Goal: Information Seeking & Learning: Learn about a topic

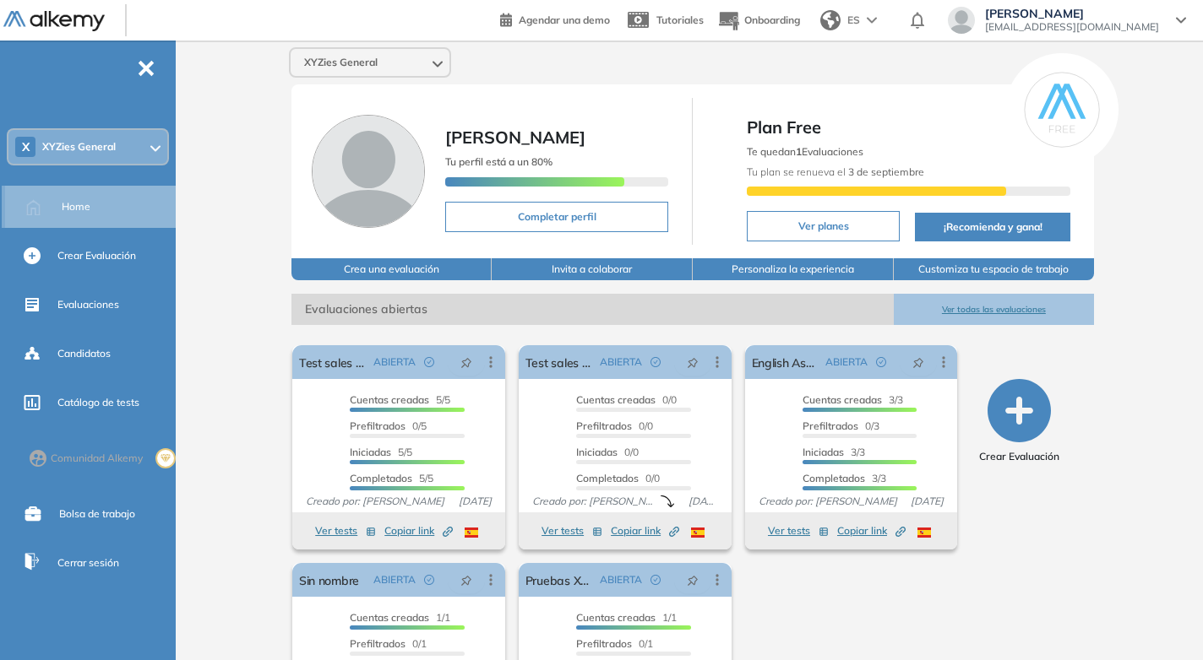
click at [94, 207] on div "Home" at bounding box center [117, 207] width 111 height 29
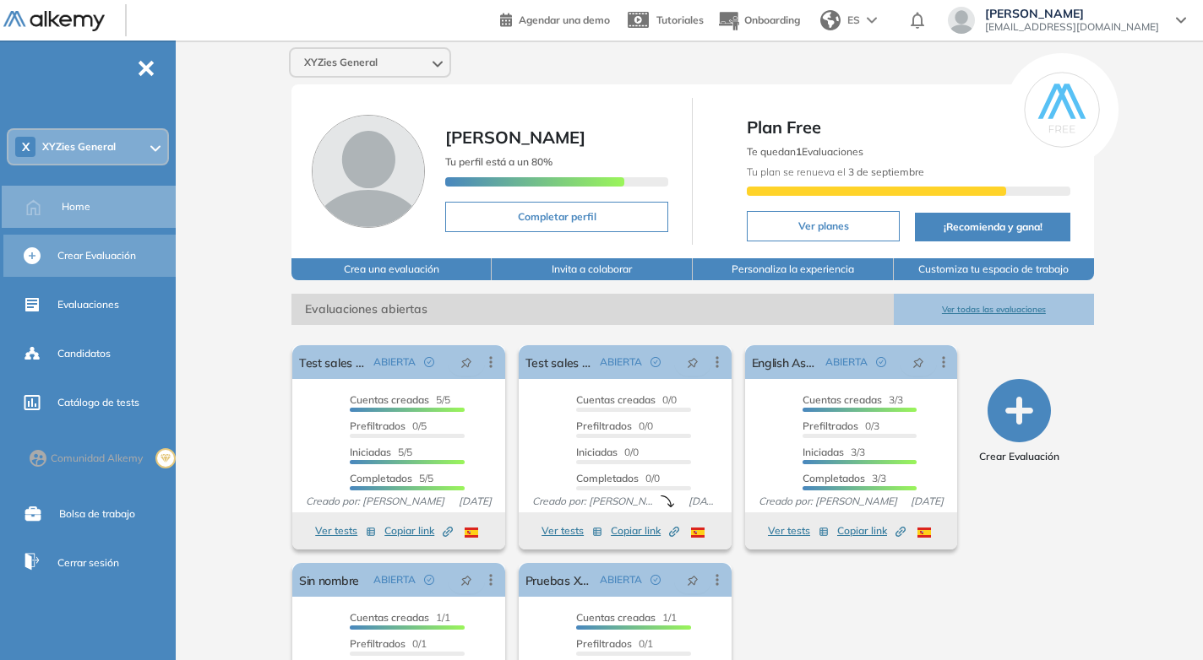
click at [104, 269] on div "Crear Evaluación" at bounding box center [114, 256] width 115 height 29
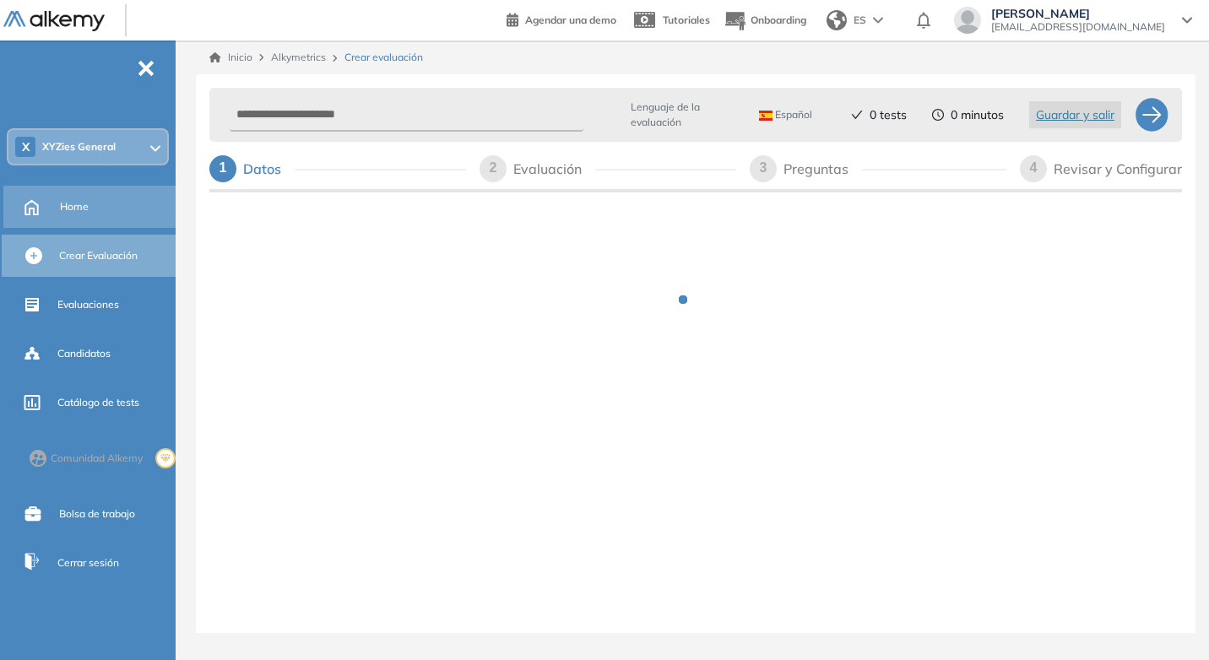
click at [85, 204] on span "Home" at bounding box center [74, 206] width 29 height 15
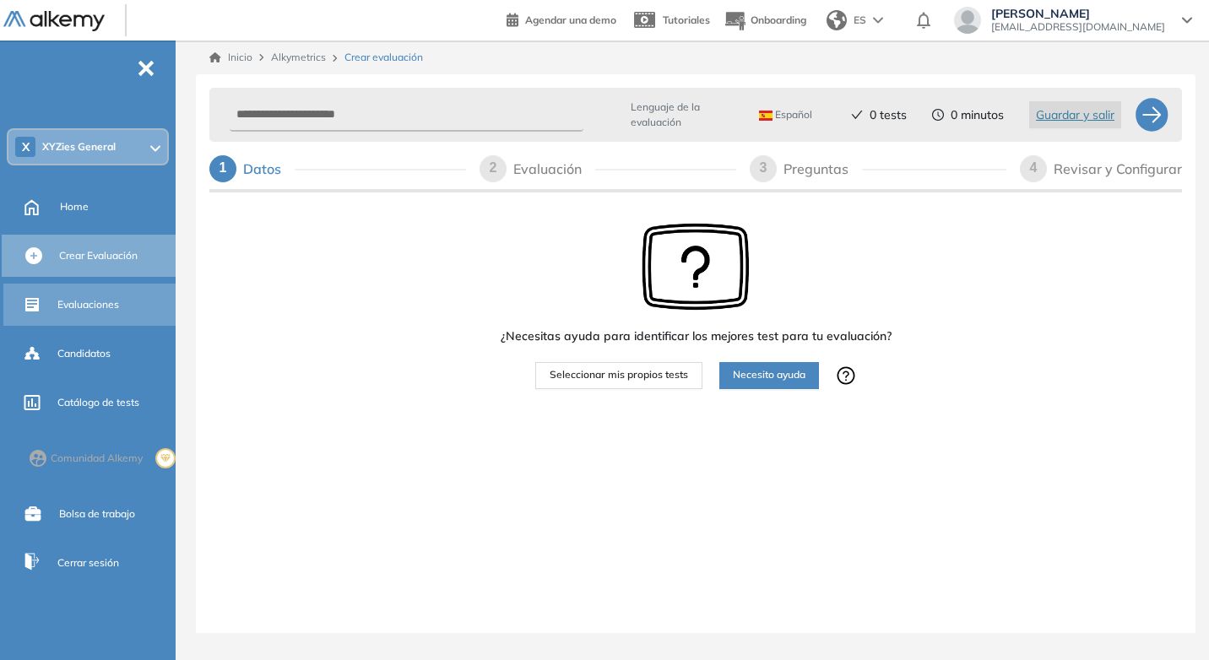
click at [92, 312] on span "Evaluaciones" at bounding box center [88, 304] width 62 height 15
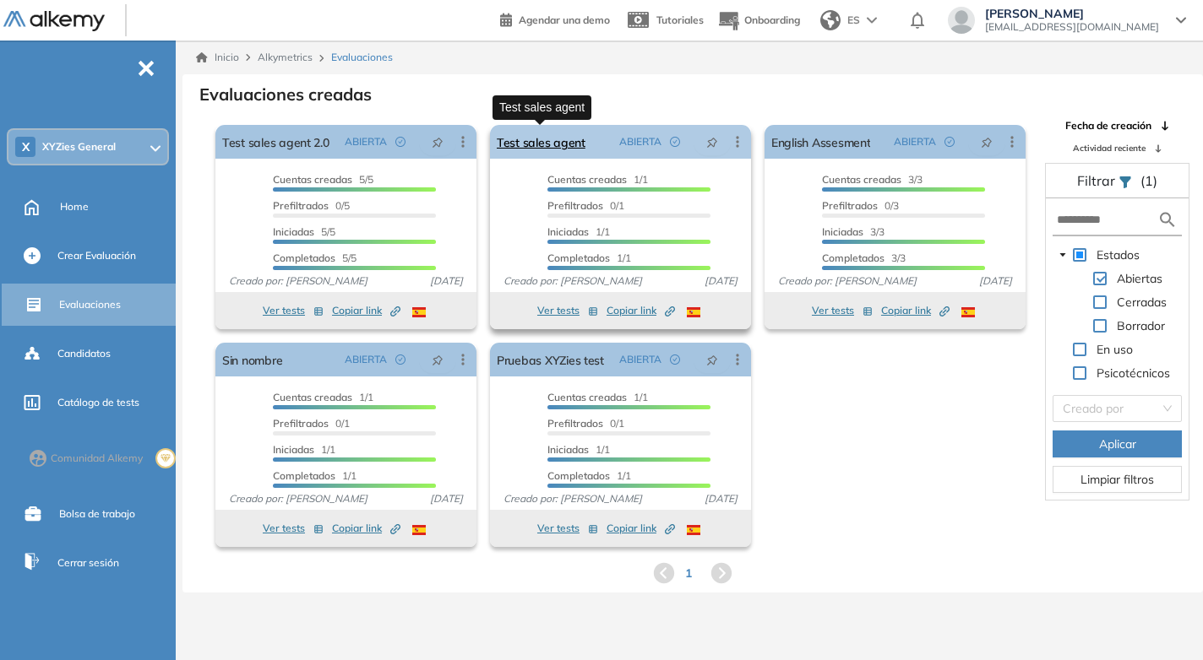
click at [551, 143] on link "Test sales agent" at bounding box center [541, 142] width 89 height 34
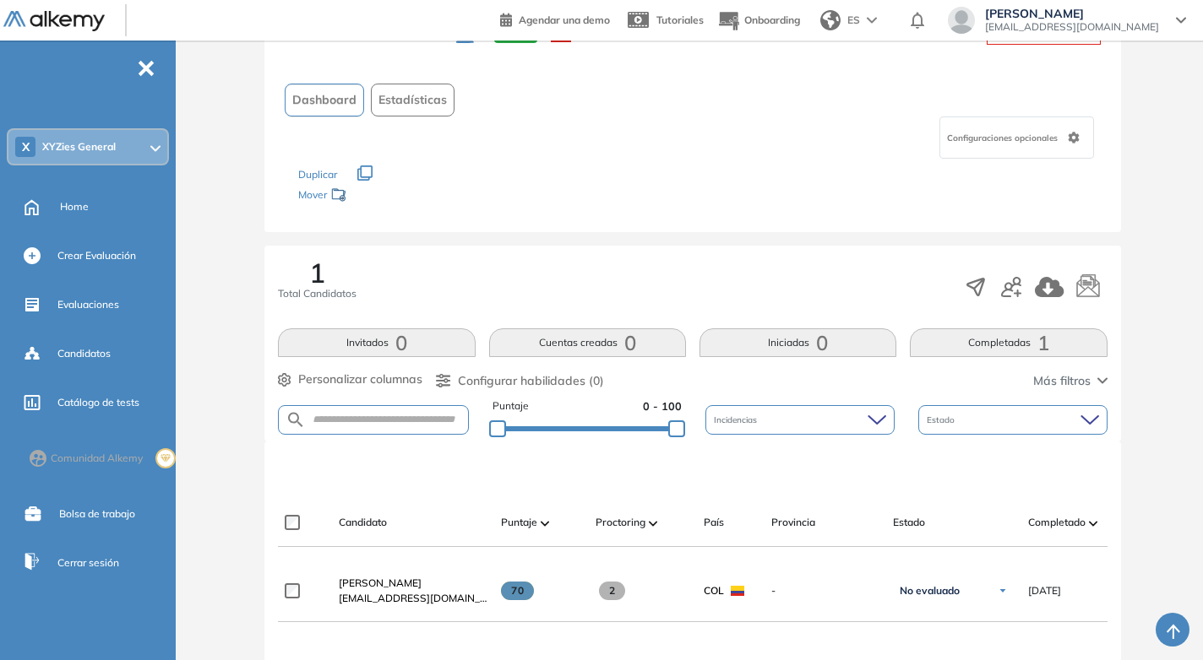
scroll to position [169, 0]
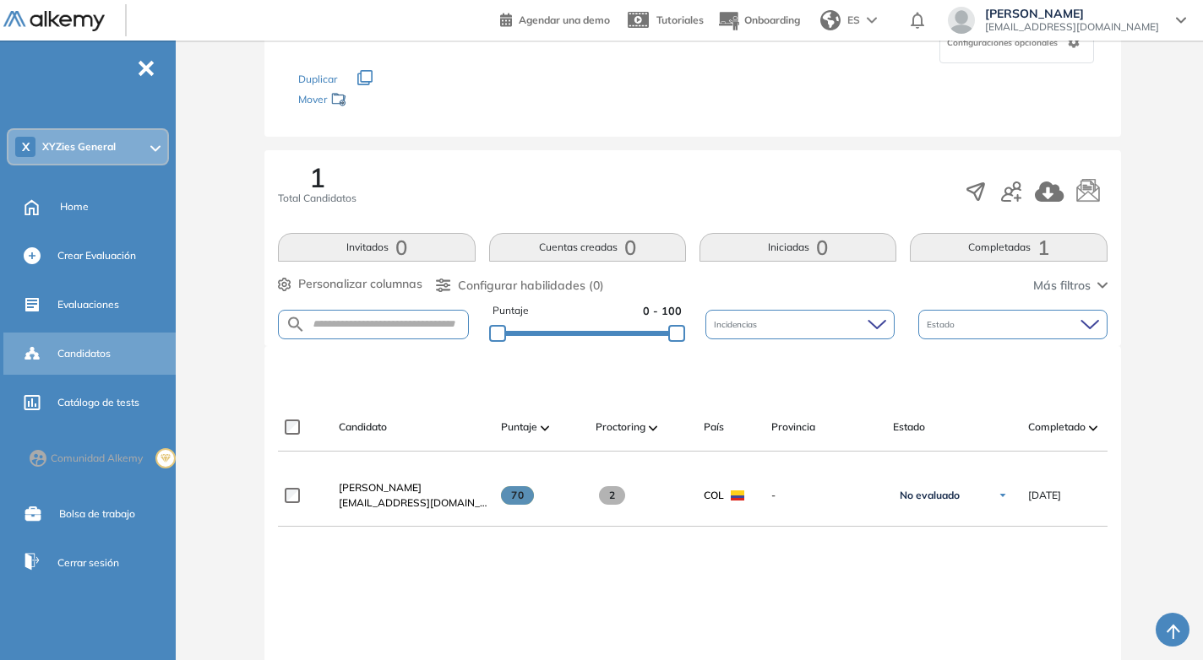
click at [114, 354] on div "Candidatos" at bounding box center [114, 354] width 115 height 29
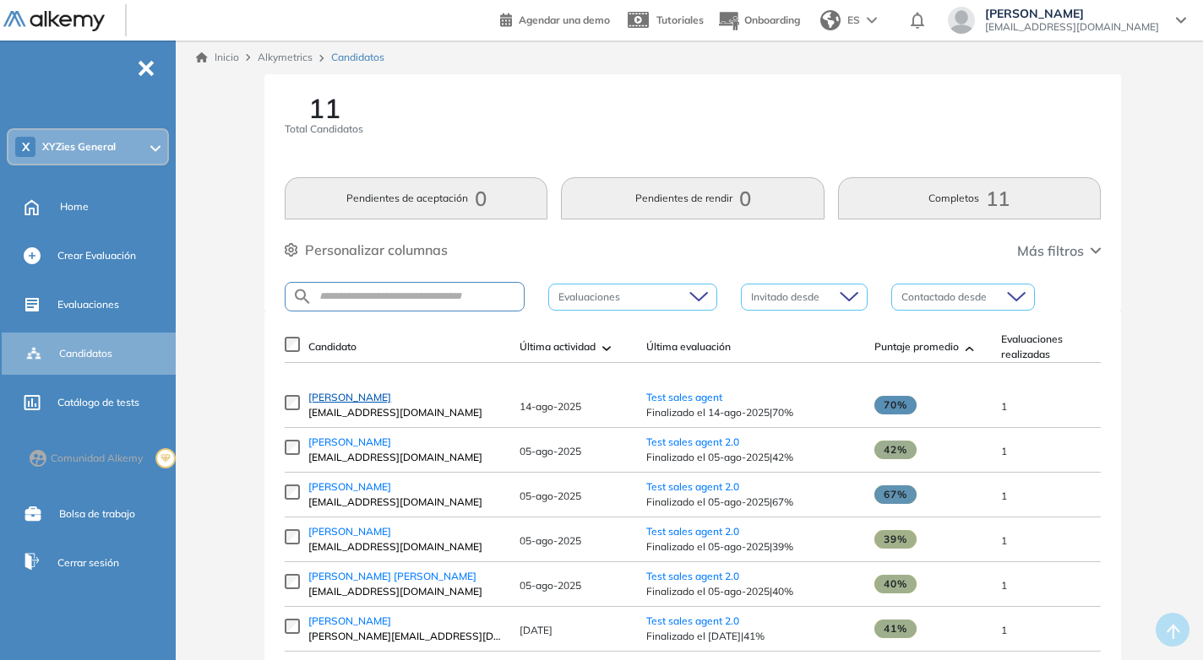
click at [345, 404] on span "[PERSON_NAME]" at bounding box center [349, 397] width 83 height 13
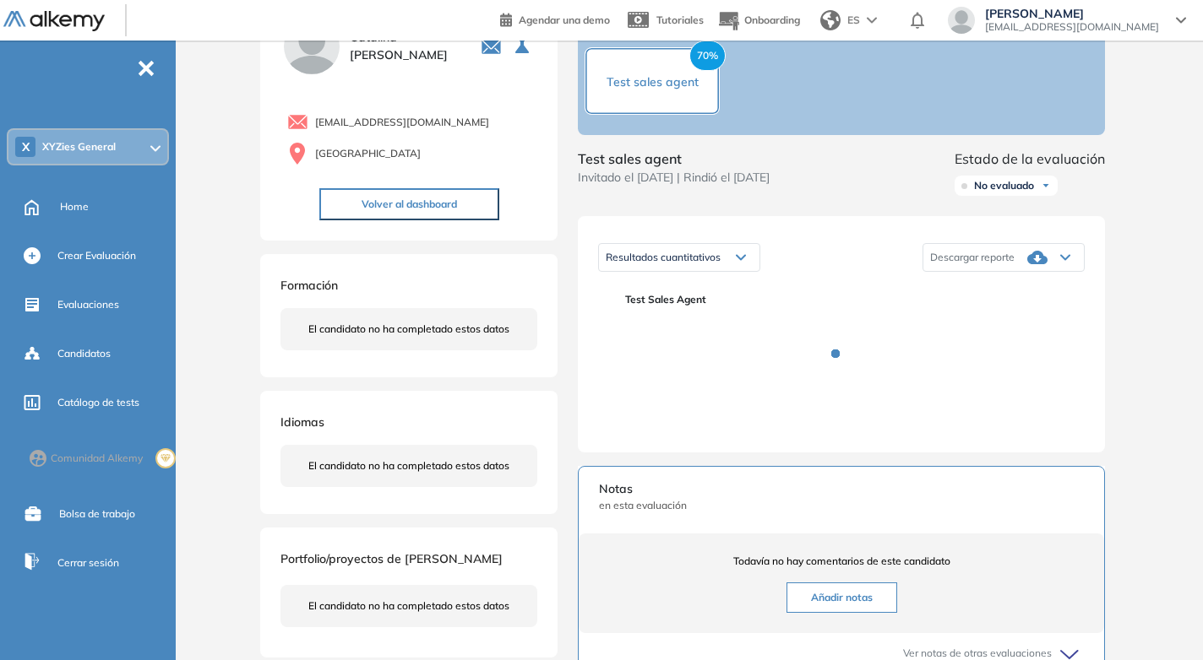
scroll to position [84, 0]
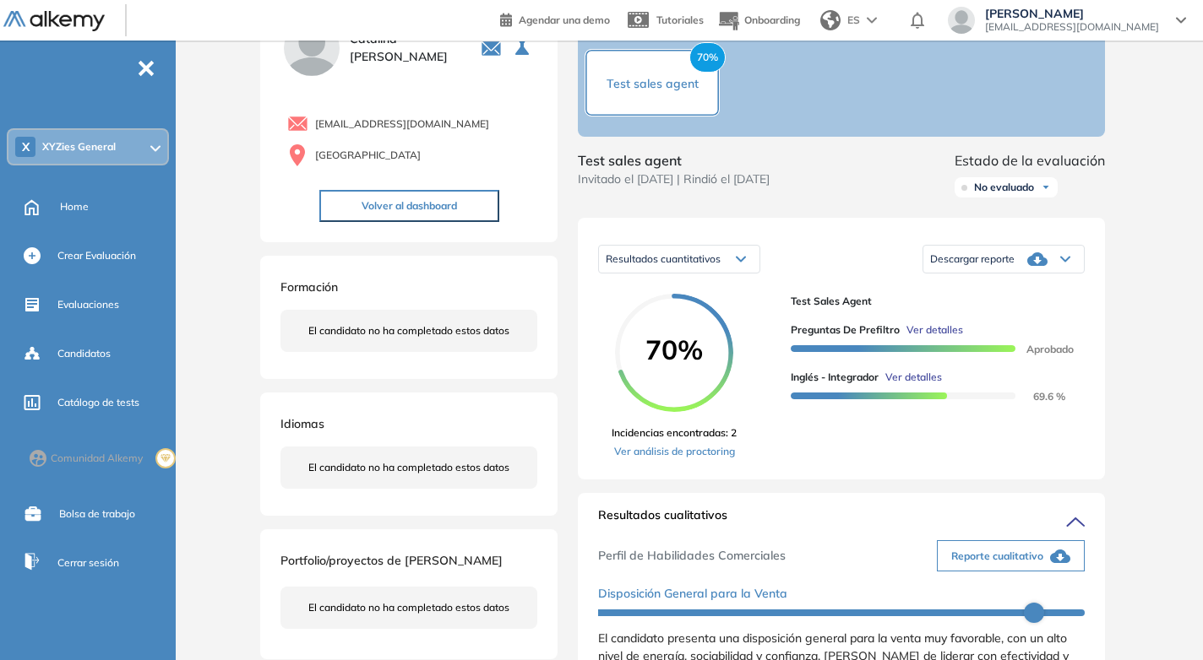
click at [935, 386] on div "Preguntas de Prefiltro Ver detalles Aprobado Inglés - Integrador Ver detalles 6…" at bounding box center [930, 356] width 280 height 95
click at [932, 385] on span "Ver detalles" at bounding box center [913, 377] width 57 height 15
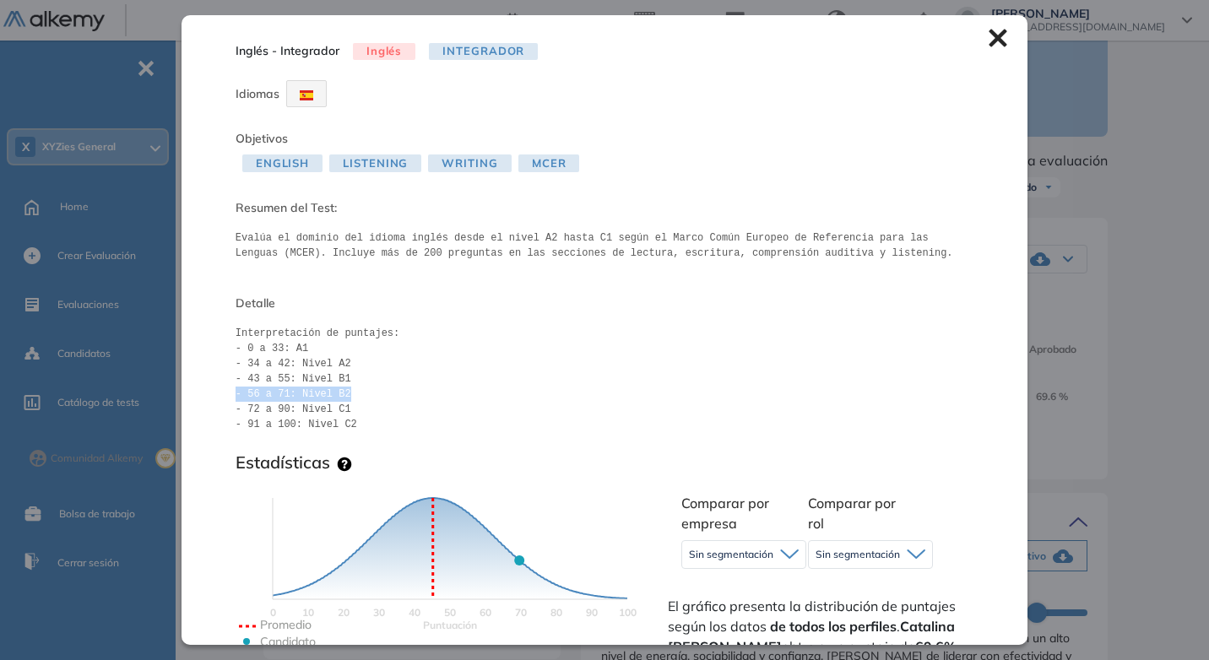
drag, startPoint x: 231, startPoint y: 395, endPoint x: 348, endPoint y: 397, distance: 116.6
click at [348, 397] on div "Inglés - Integrador Inglés Integrador Idiomas Objetivos English Listening Writi…" at bounding box center [605, 329] width 846 height 629
click at [990, 35] on icon at bounding box center [999, 39] width 18 height 18
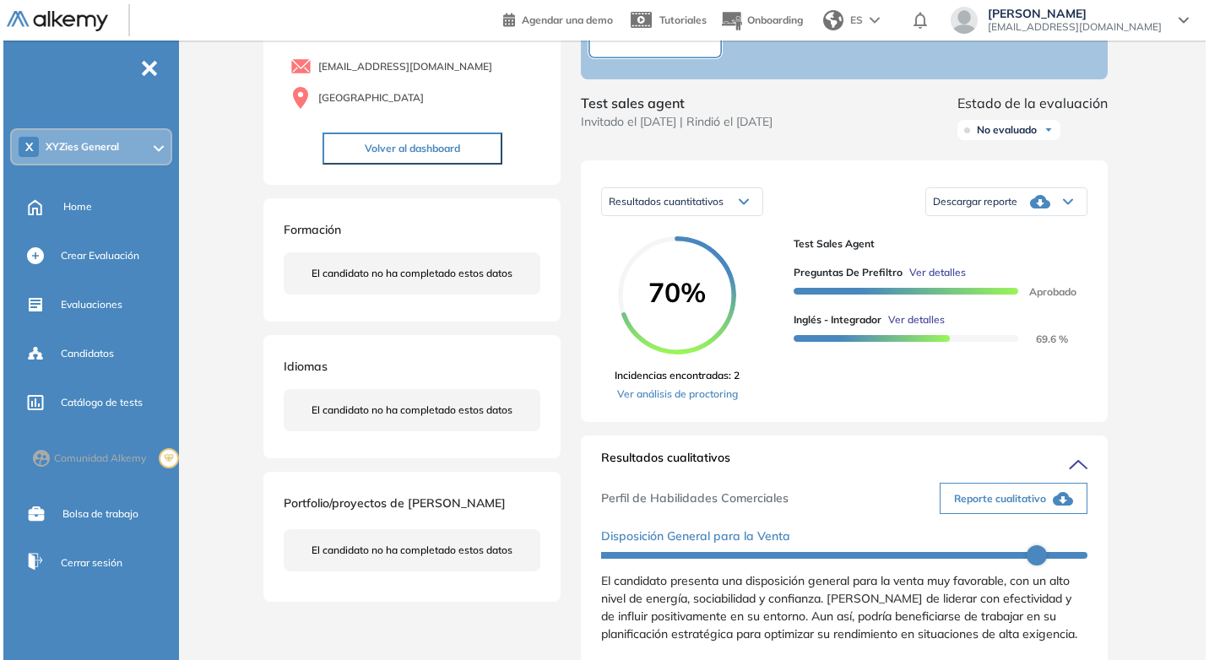
scroll to position [169, 0]
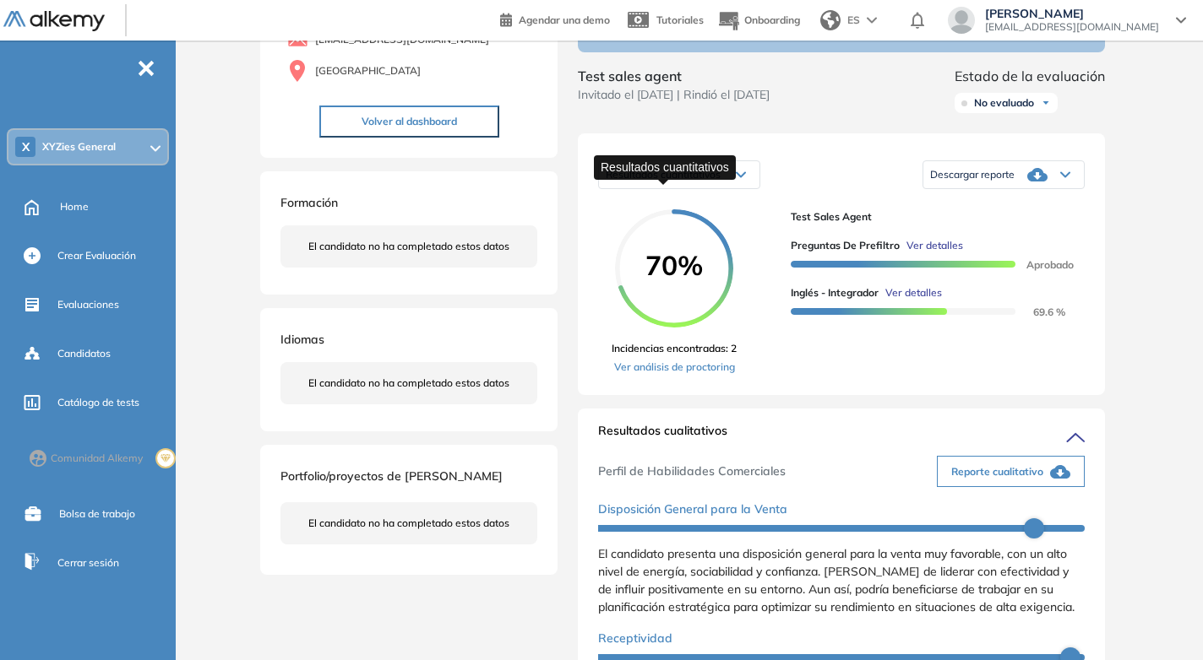
click at [716, 181] on span "Resultados cuantitativos" at bounding box center [663, 174] width 115 height 13
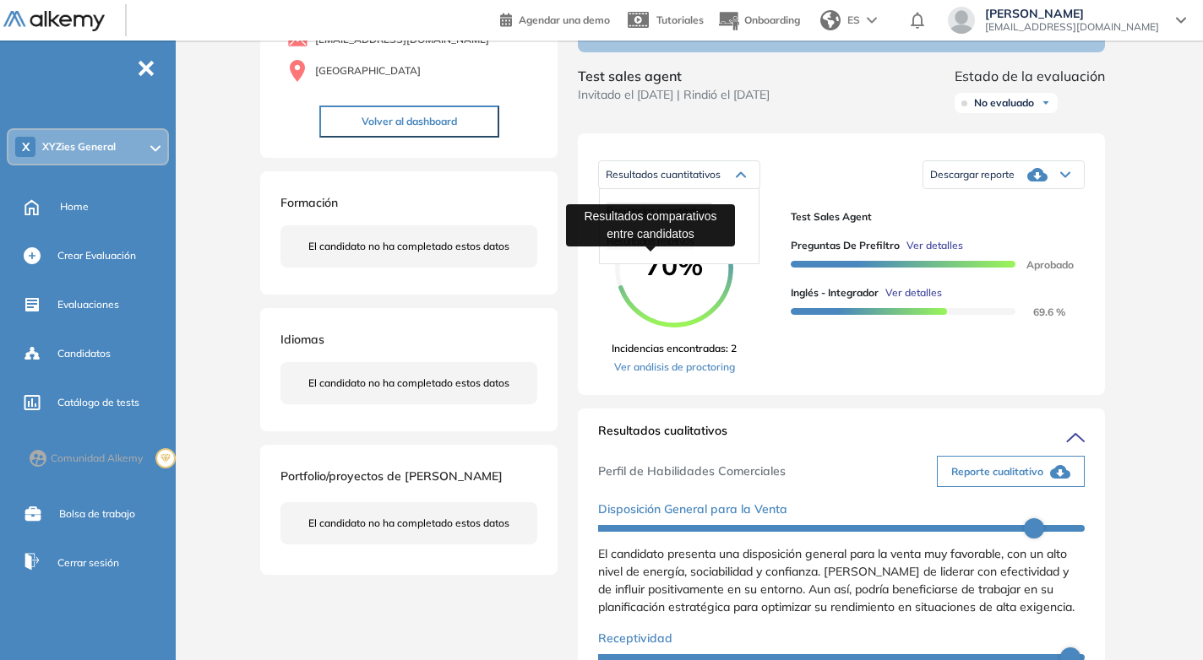
click at [644, 247] on span "Resultados relativos" at bounding box center [649, 241] width 87 height 13
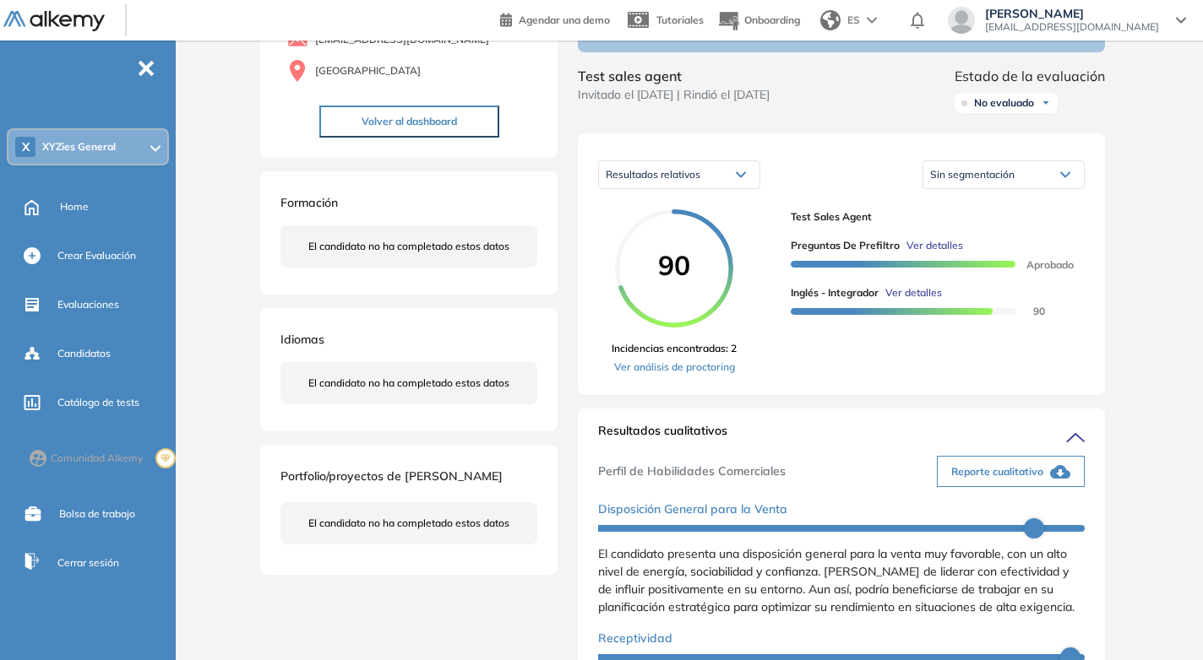
click at [734, 187] on div "Resultados relativos" at bounding box center [679, 174] width 160 height 27
click at [709, 217] on span "Resultados cuantitativos" at bounding box center [658, 210] width 105 height 13
click at [1068, 177] on icon at bounding box center [1065, 175] width 8 height 4
click at [1019, 245] on li "Descargar informe resumido" at bounding box center [994, 236] width 126 height 17
click at [722, 155] on div "Resultados cuantitativos Resultados cuantitativos Resultados relativos Descarga…" at bounding box center [841, 264] width 527 height 262
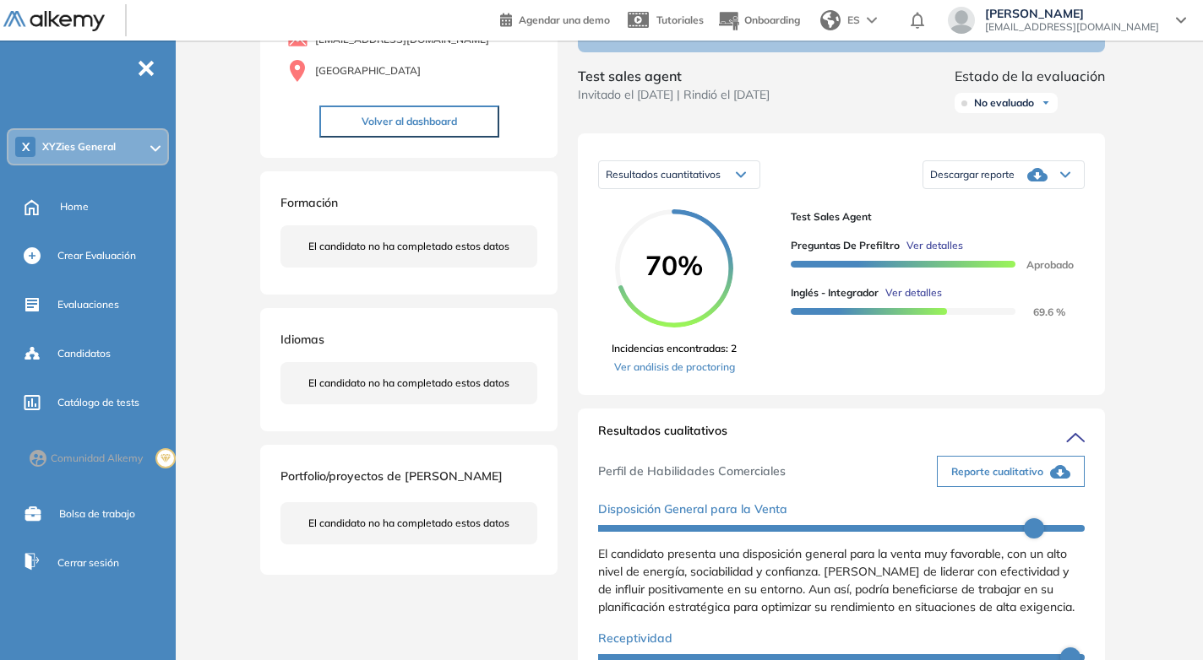
click at [913, 301] on span "Ver detalles" at bounding box center [913, 292] width 57 height 15
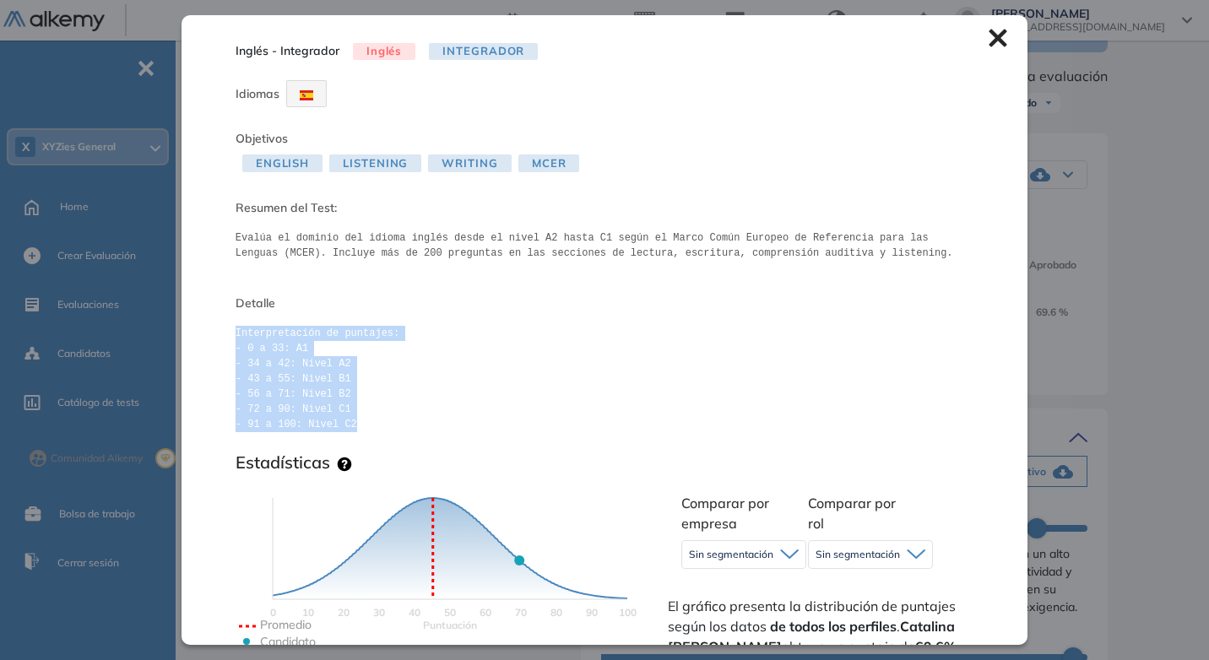
drag, startPoint x: 226, startPoint y: 327, endPoint x: 381, endPoint y: 424, distance: 182.5
click at [381, 424] on div "Inglés - Integrador Inglés Integrador Idiomas Objetivos English Listening Writi…" at bounding box center [605, 329] width 846 height 629
copy pre "Interpretación de puntajes: - 0 a 33: A1 - 34 a 42: Nivel A2 - 43 a 55: Nivel B…"
